Goal: Information Seeking & Learning: Learn about a topic

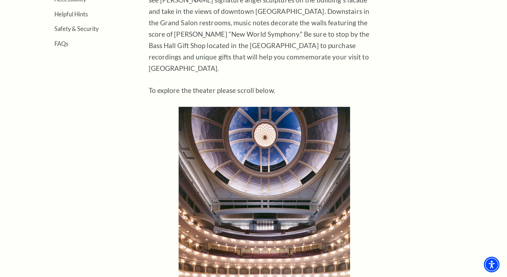
scroll to position [290, 0]
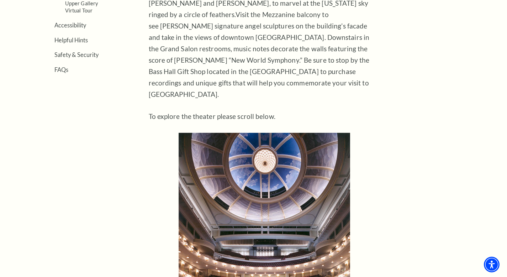
click at [265, 179] on img at bounding box center [264, 238] width 171 height 211
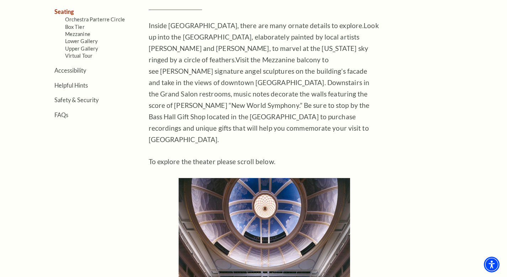
scroll to position [240, 0]
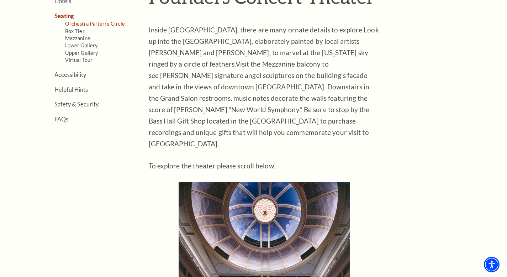
click at [90, 25] on link "Orchestra Parterre Circle" at bounding box center [95, 24] width 60 height 6
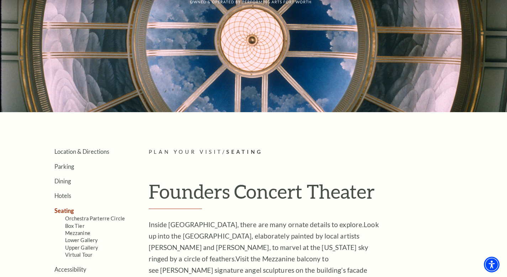
scroll to position [0, 0]
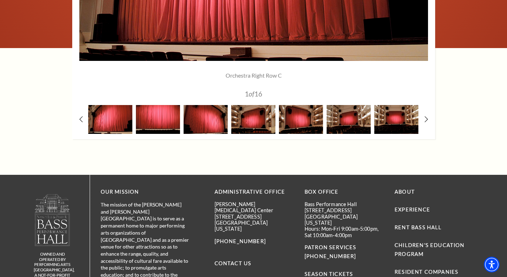
scroll to position [680, 0]
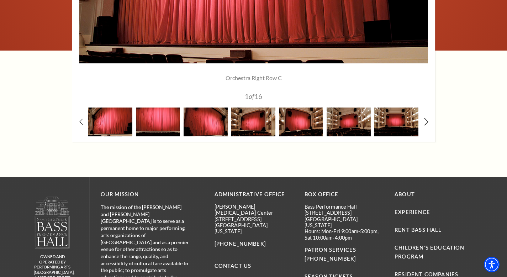
click at [424, 123] on icon at bounding box center [426, 121] width 5 height 7
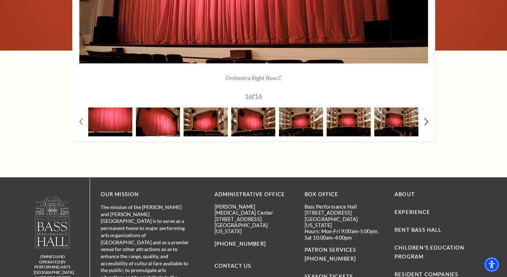
click at [424, 123] on icon at bounding box center [426, 121] width 5 height 7
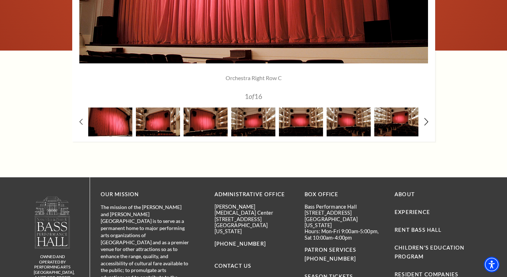
click at [424, 123] on icon at bounding box center [426, 121] width 5 height 7
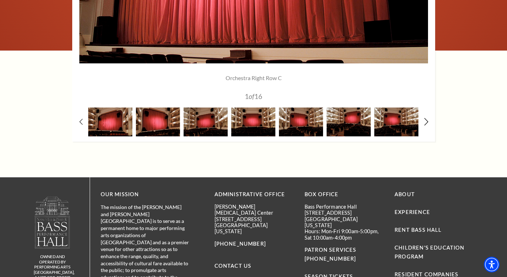
click at [424, 123] on icon at bounding box center [426, 121] width 5 height 7
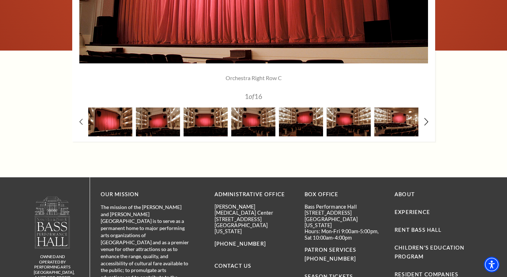
click at [424, 123] on icon at bounding box center [426, 121] width 5 height 7
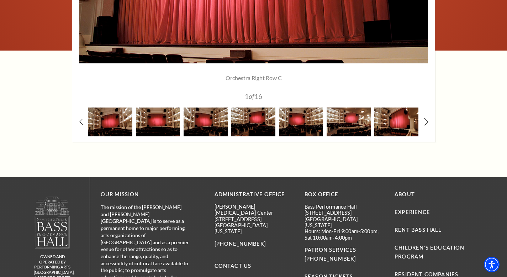
click at [424, 123] on icon at bounding box center [426, 121] width 5 height 7
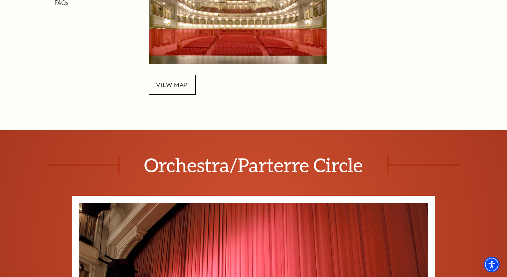
scroll to position [308, 0]
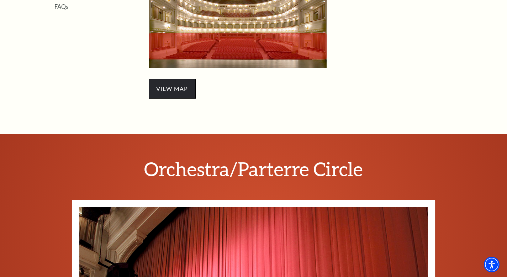
click at [187, 88] on span "view map" at bounding box center [172, 89] width 47 height 20
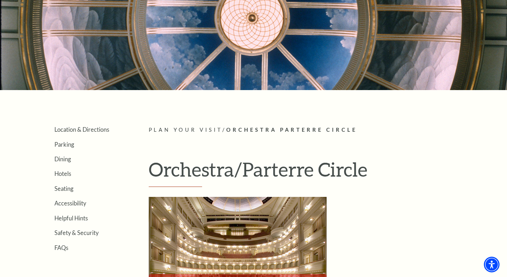
scroll to position [0, 0]
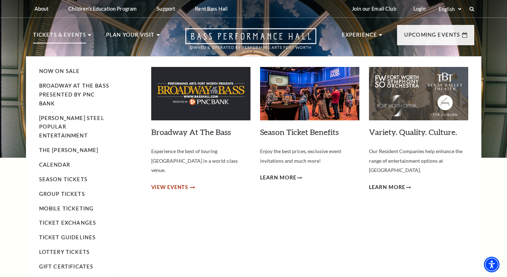
click at [177, 183] on span "View Events" at bounding box center [169, 187] width 37 height 9
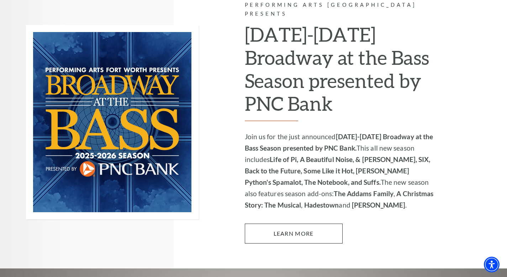
scroll to position [459, 0]
click at [294, 224] on link "Learn More" at bounding box center [294, 234] width 98 height 20
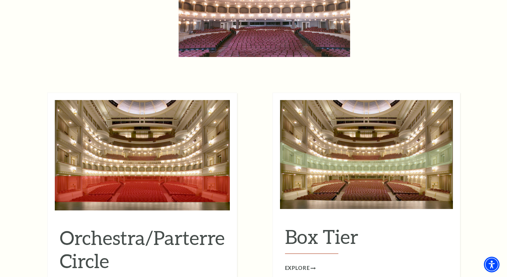
scroll to position [621, 0]
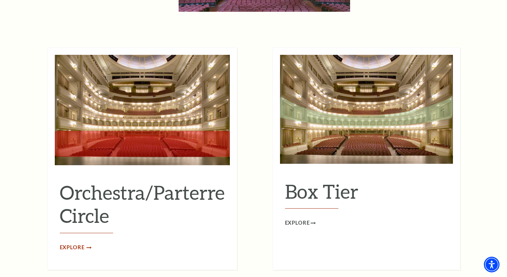
click at [80, 243] on span "Explore" at bounding box center [72, 247] width 25 height 9
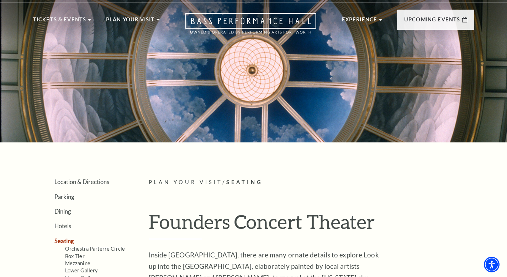
scroll to position [0, 0]
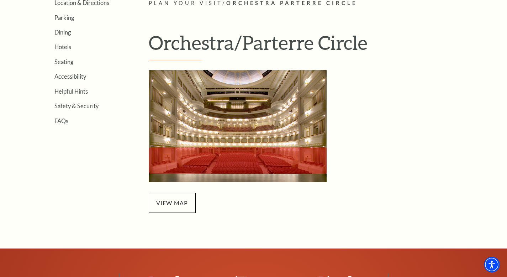
scroll to position [237, 0]
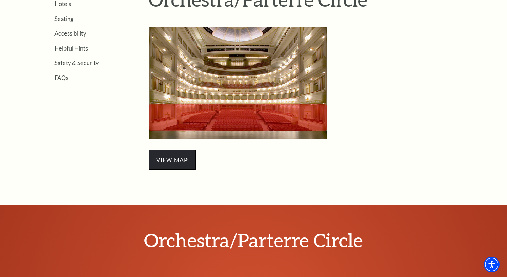
click at [180, 160] on span "view map" at bounding box center [172, 160] width 47 height 20
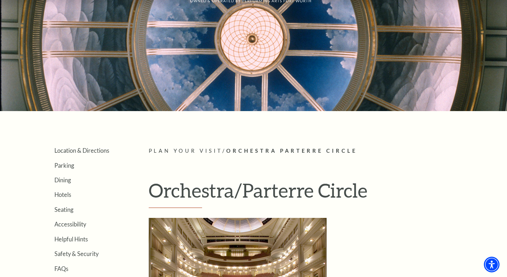
scroll to position [0, 0]
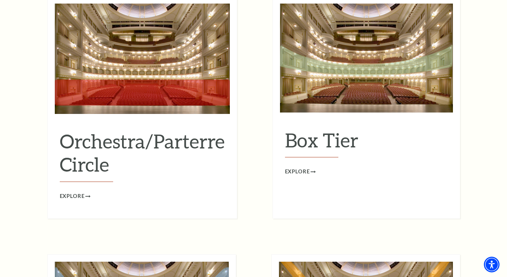
scroll to position [700, 0]
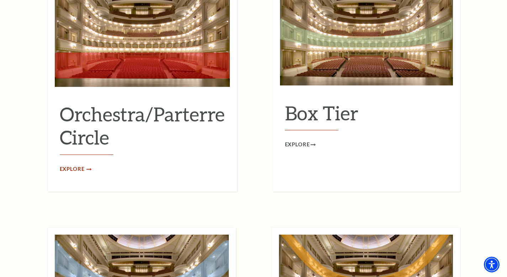
click at [80, 165] on span "Explore" at bounding box center [72, 169] width 25 height 9
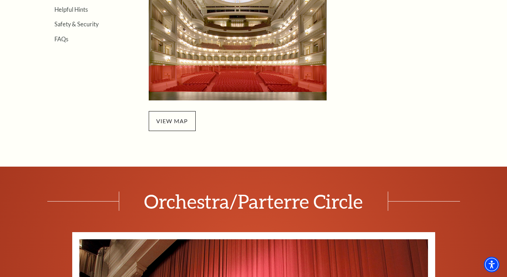
scroll to position [277, 0]
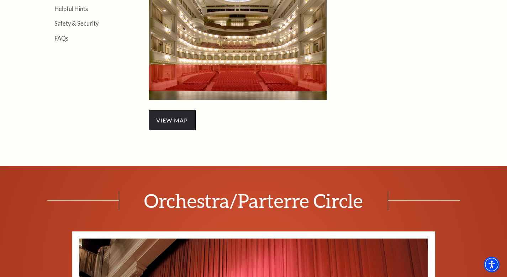
click at [159, 125] on span "view map" at bounding box center [172, 120] width 47 height 20
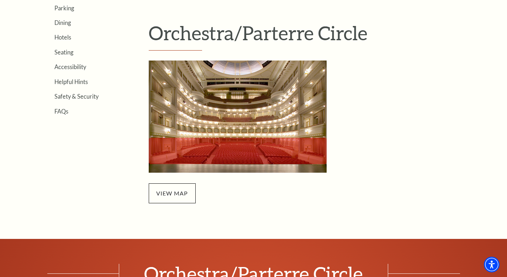
scroll to position [0, 0]
